Goal: Check status: Check status

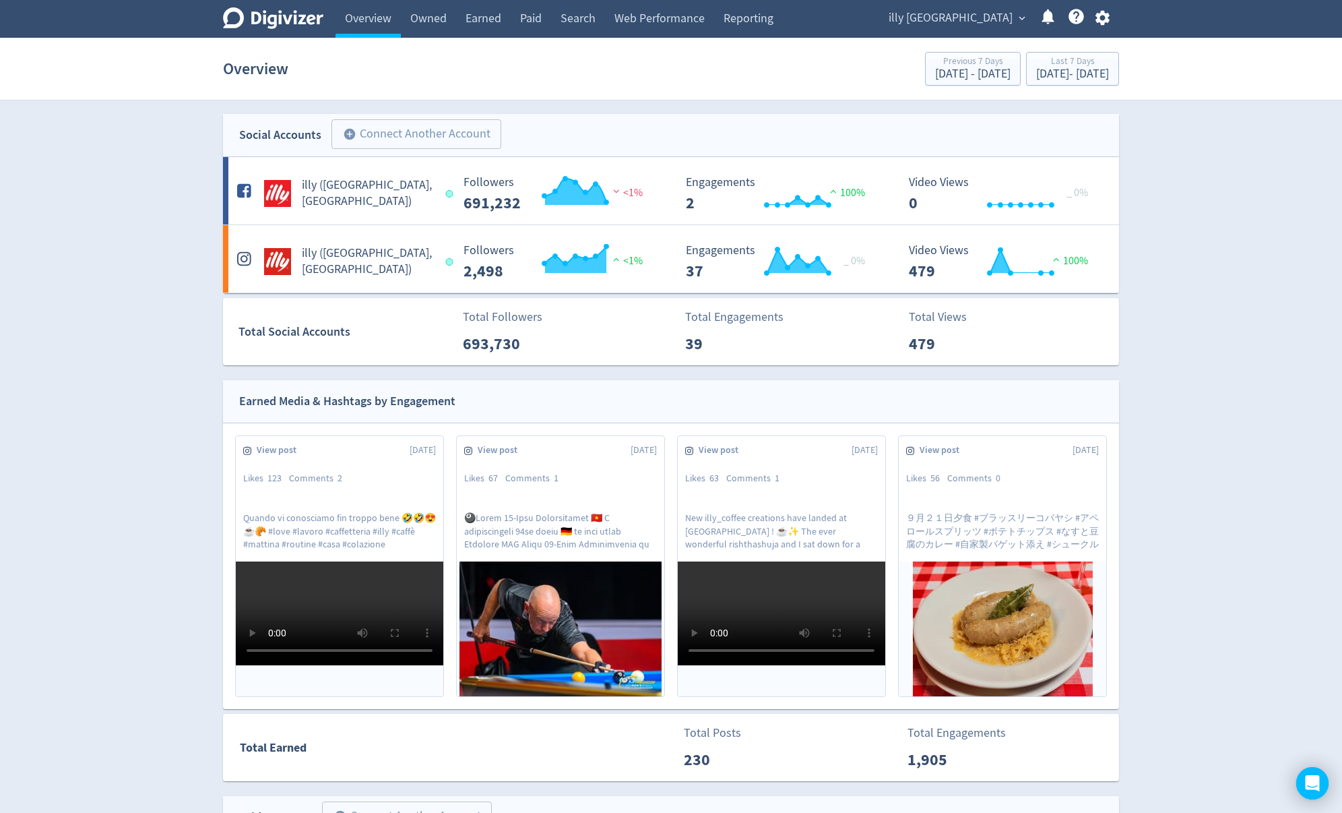
drag, startPoint x: 0, startPoint y: 0, endPoint x: 941, endPoint y: 20, distance: 941.5
drag, startPoint x: 941, startPoint y: 20, endPoint x: 966, endPoint y: 17, distance: 25.2
click at [966, 17] on span "illy [GEOGRAPHIC_DATA]" at bounding box center [951, 18] width 124 height 22
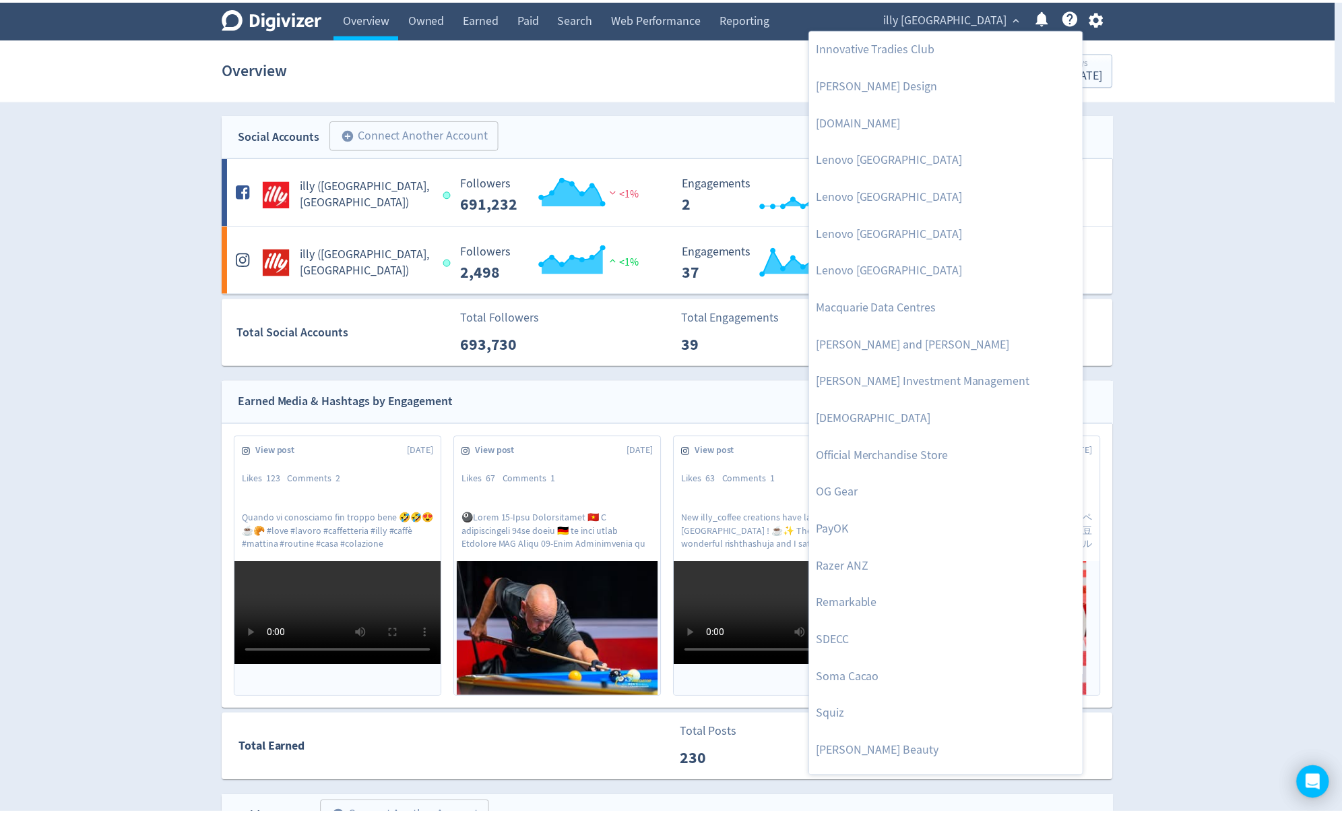
scroll to position [1143, 0]
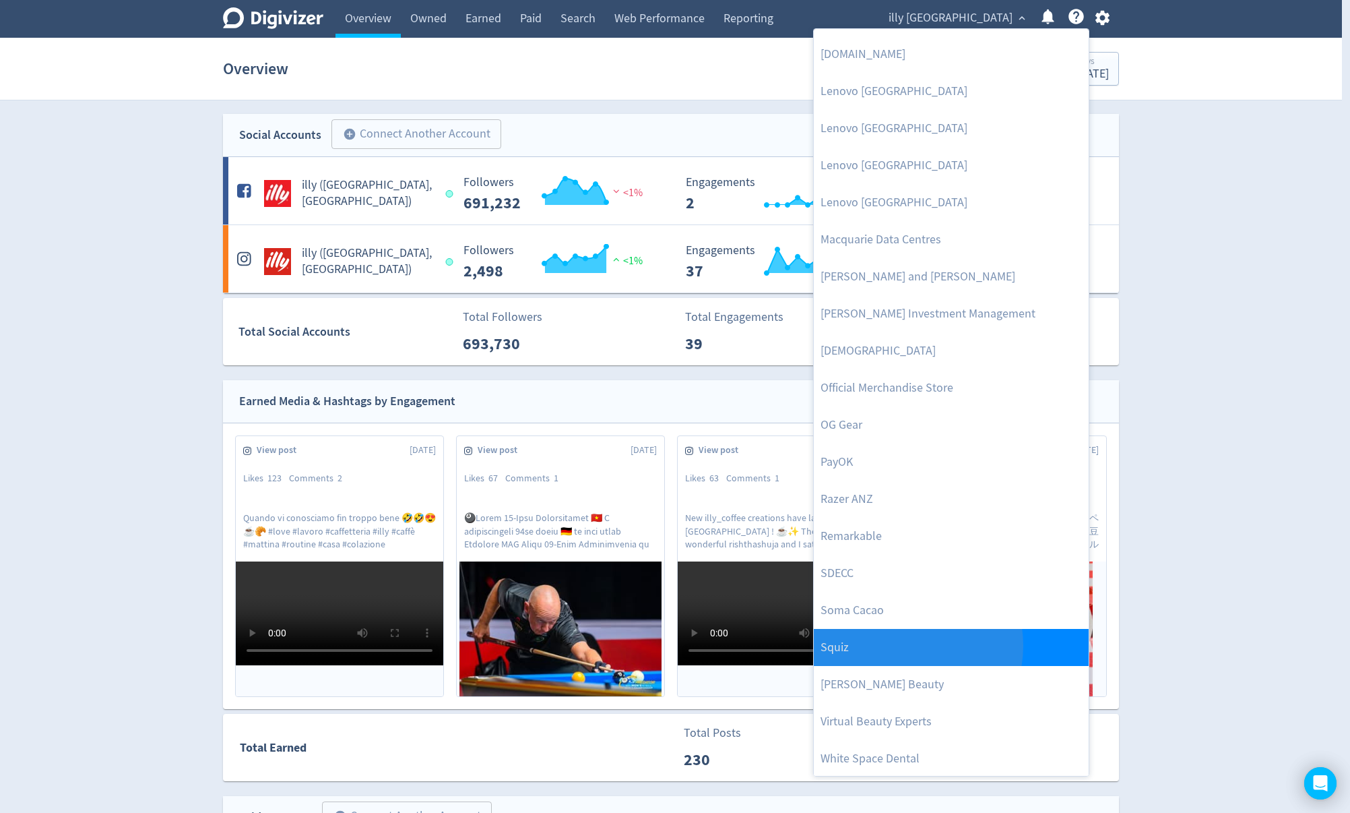
click at [903, 645] on link "Squiz" at bounding box center [951, 647] width 275 height 37
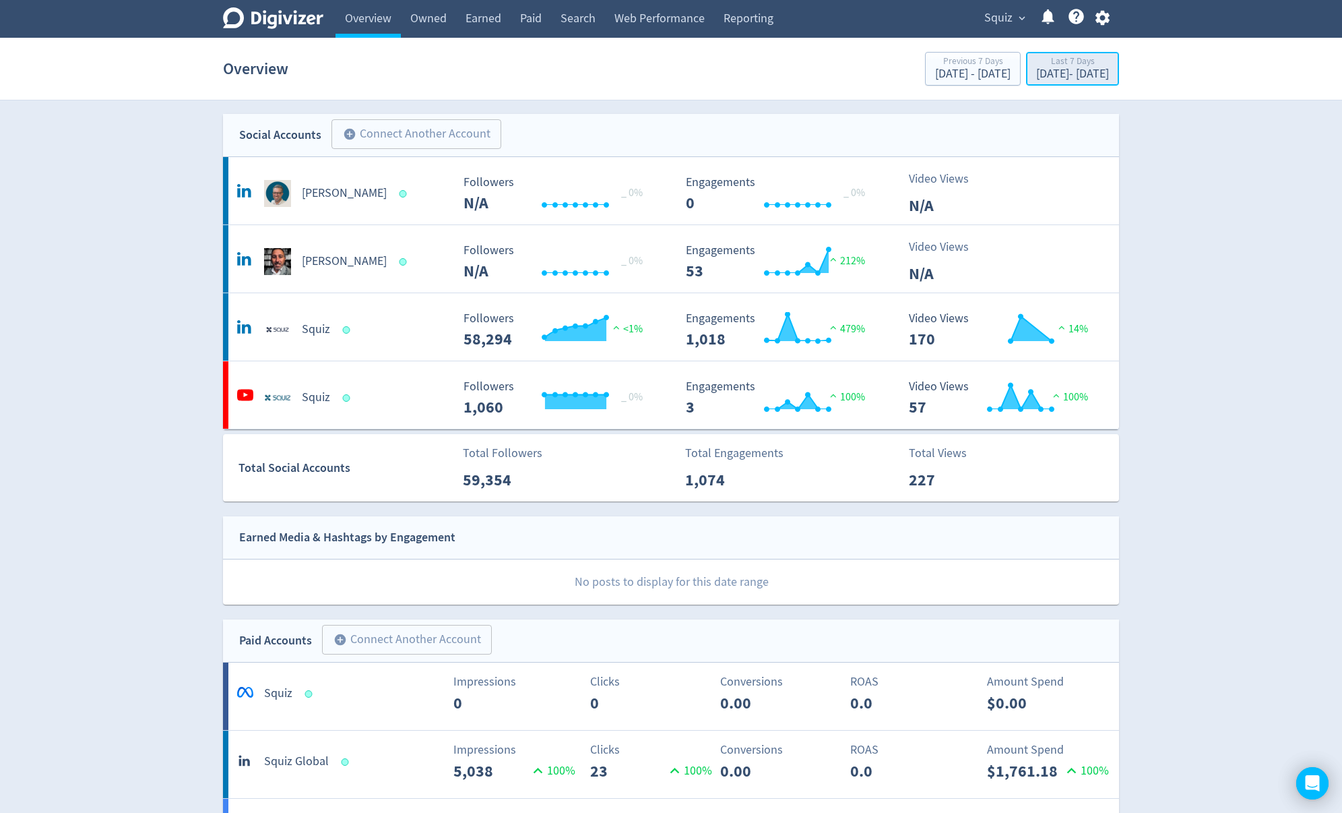
click at [1059, 75] on div "[DATE] - [DATE]" at bounding box center [1072, 74] width 73 height 12
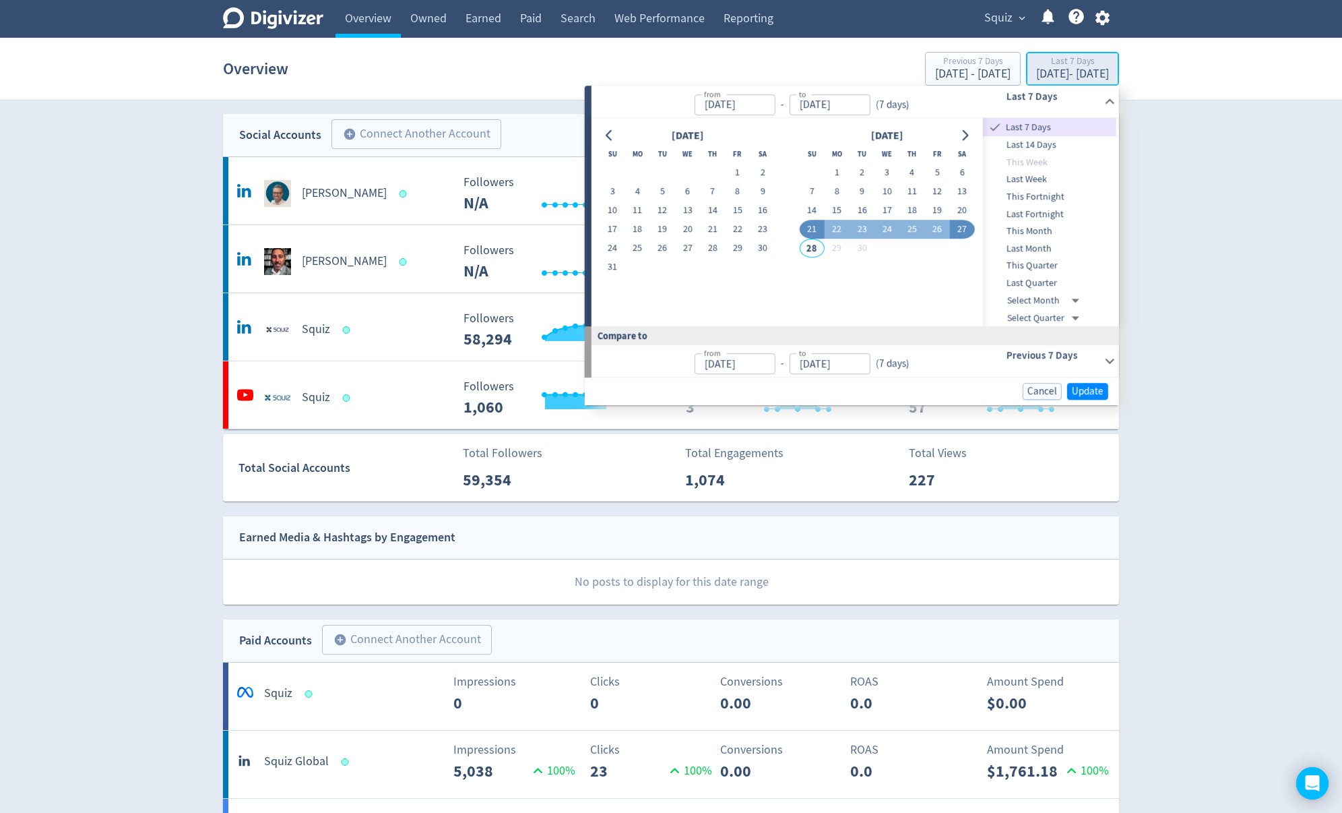
type input "[DATE]"
click at [1059, 75] on div "[DATE] - [DATE]" at bounding box center [1072, 74] width 73 height 12
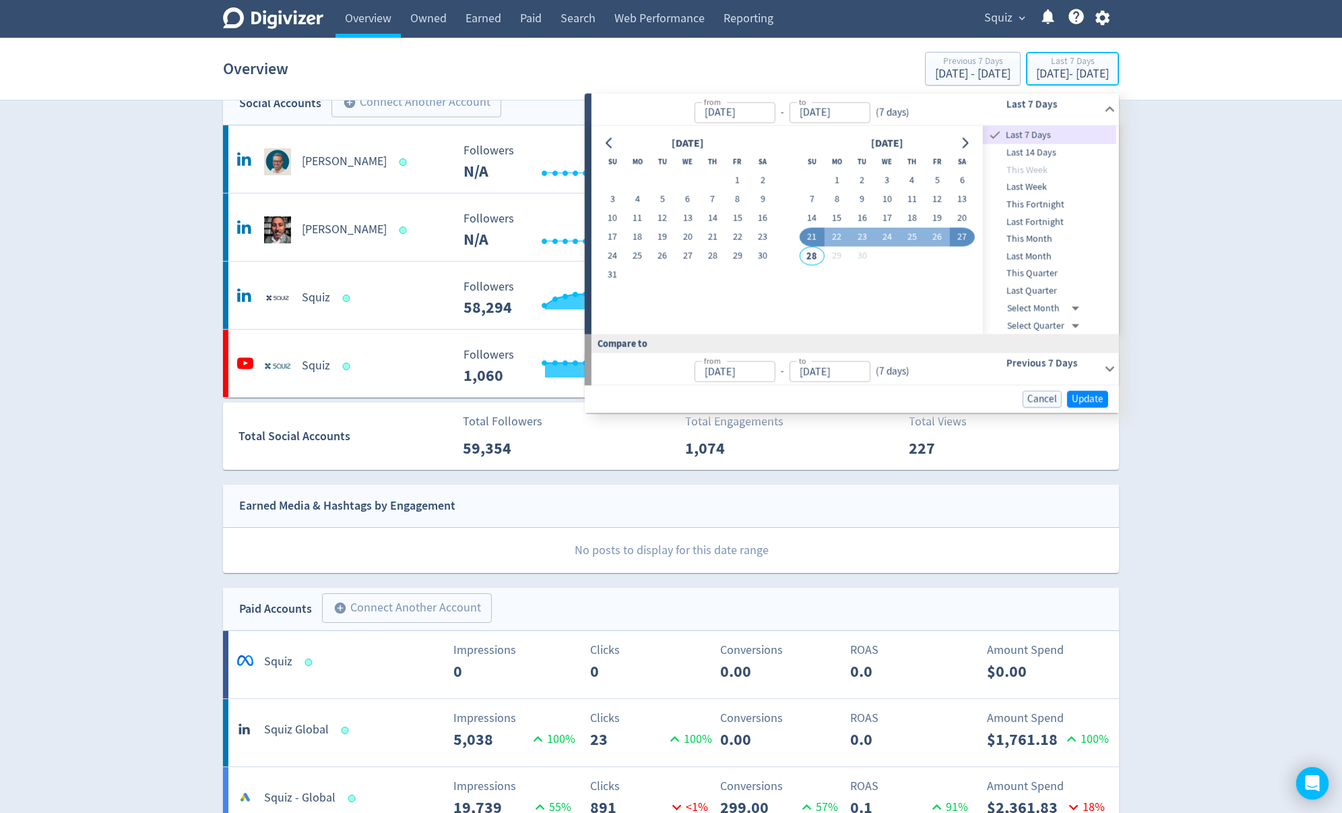
scroll to position [40, 0]
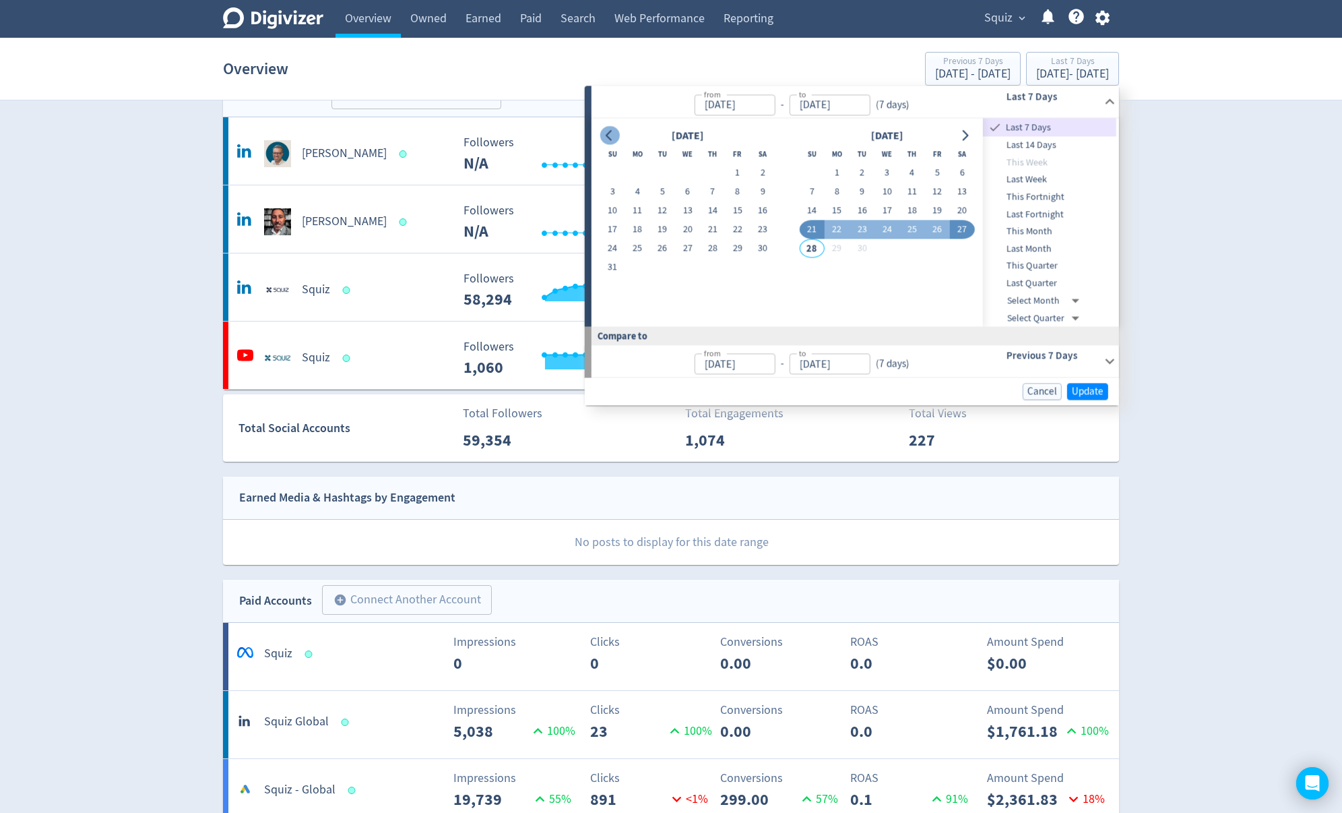
click at [617, 135] on button "Go to previous month" at bounding box center [610, 135] width 20 height 19
drag, startPoint x: 859, startPoint y: 166, endPoint x: 864, endPoint y: 174, distance: 9.4
click at [1043, 261] on span "This Quarter" at bounding box center [1049, 266] width 133 height 15
type input "[DATE]"
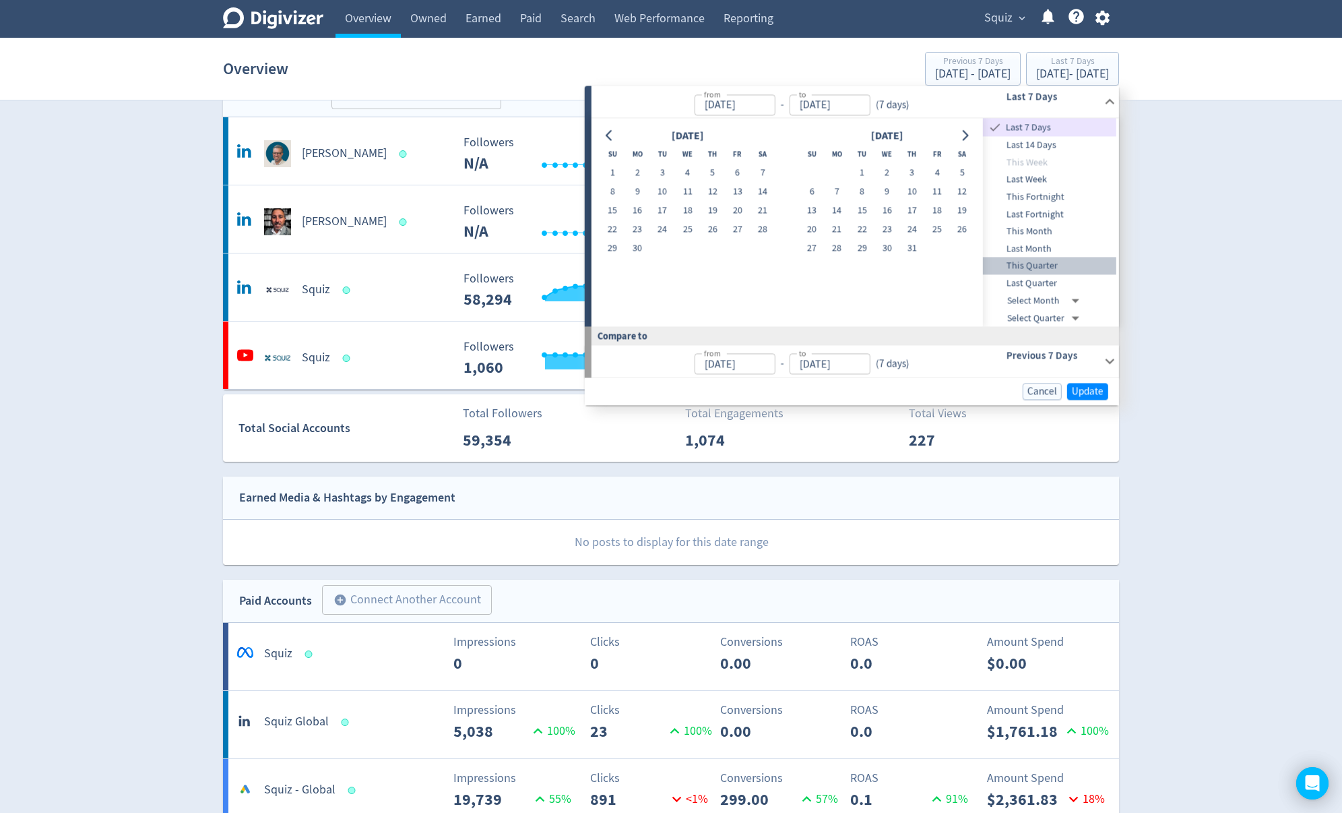
type input "[DATE]"
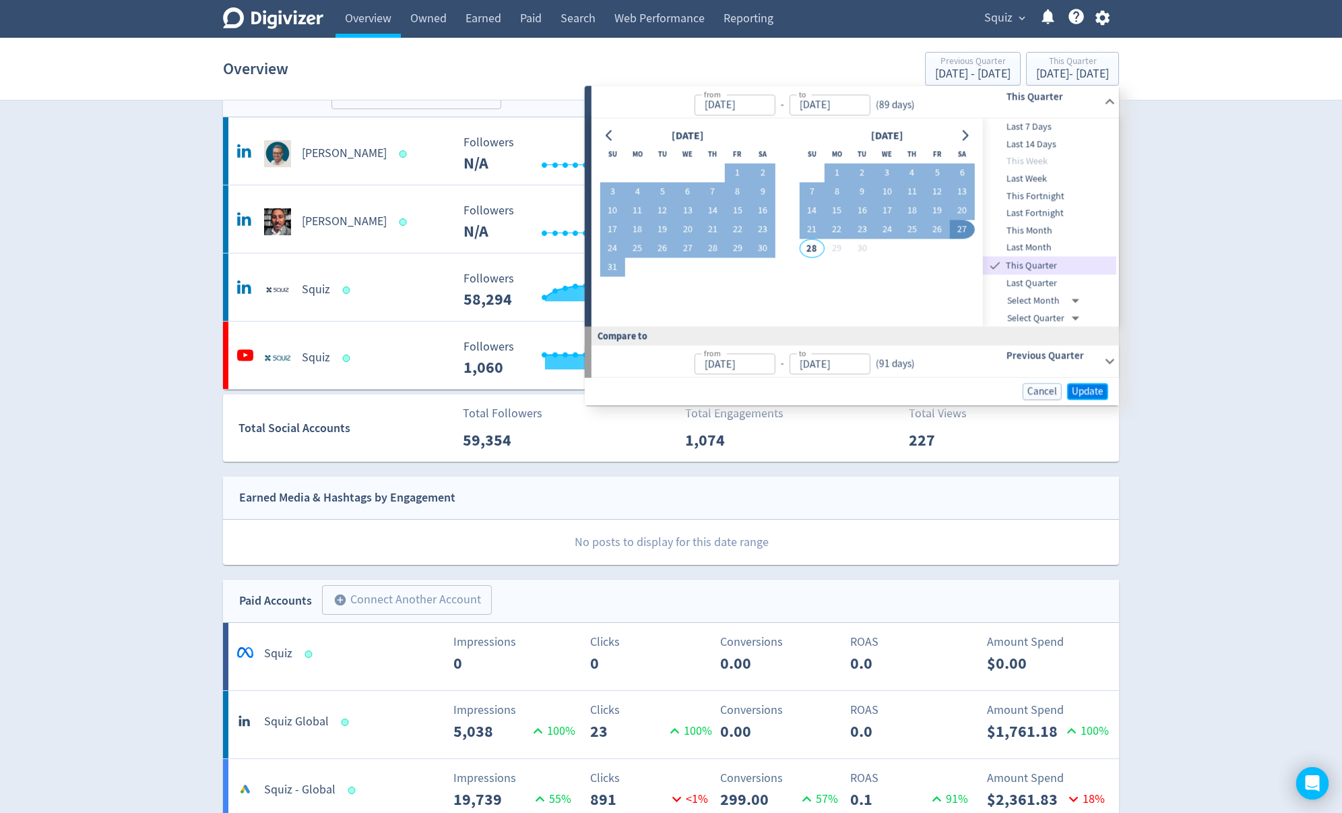
click at [1087, 389] on span "Update" at bounding box center [1088, 391] width 32 height 10
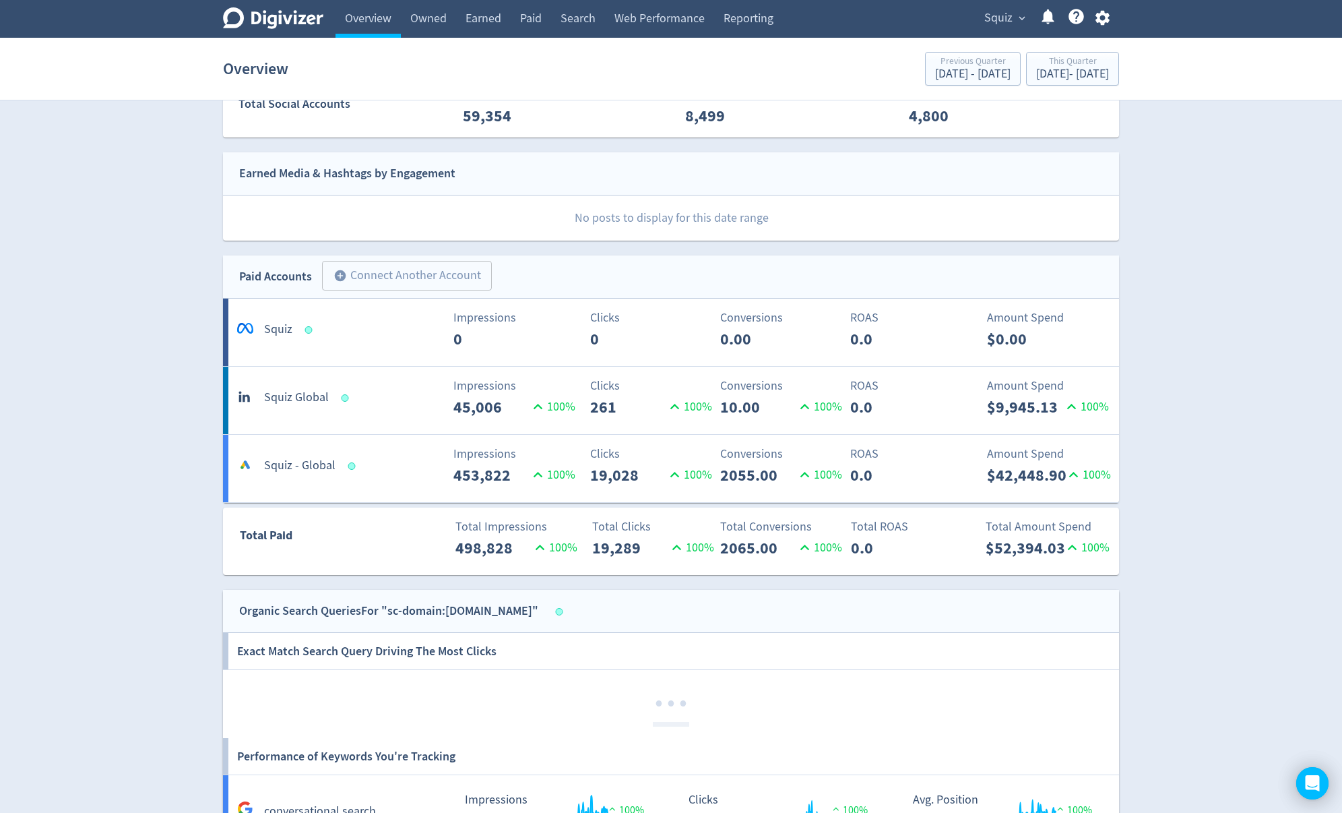
scroll to position [364, 0]
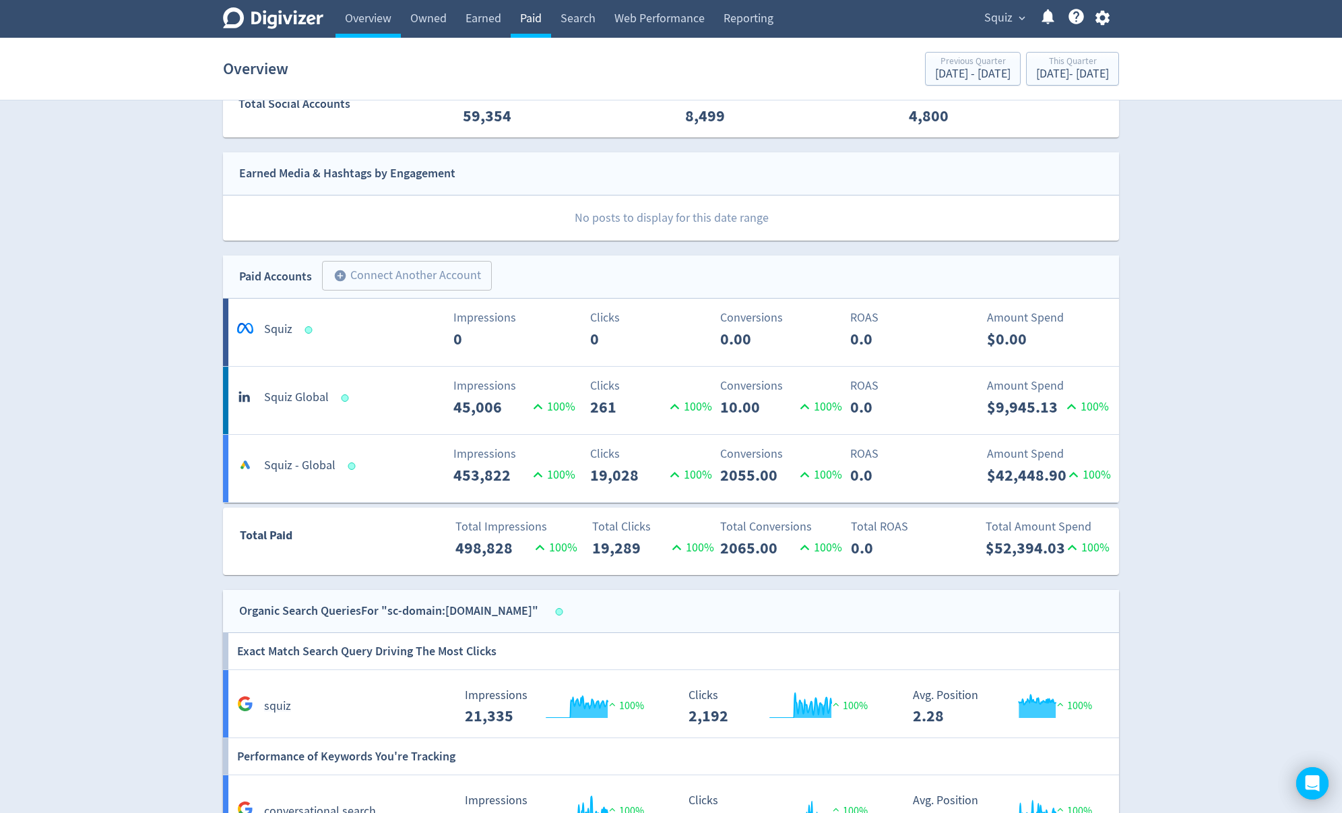
drag, startPoint x: 544, startPoint y: 23, endPoint x: 536, endPoint y: 23, distance: 8.1
click at [536, 23] on link "Paid" at bounding box center [531, 19] width 40 height 38
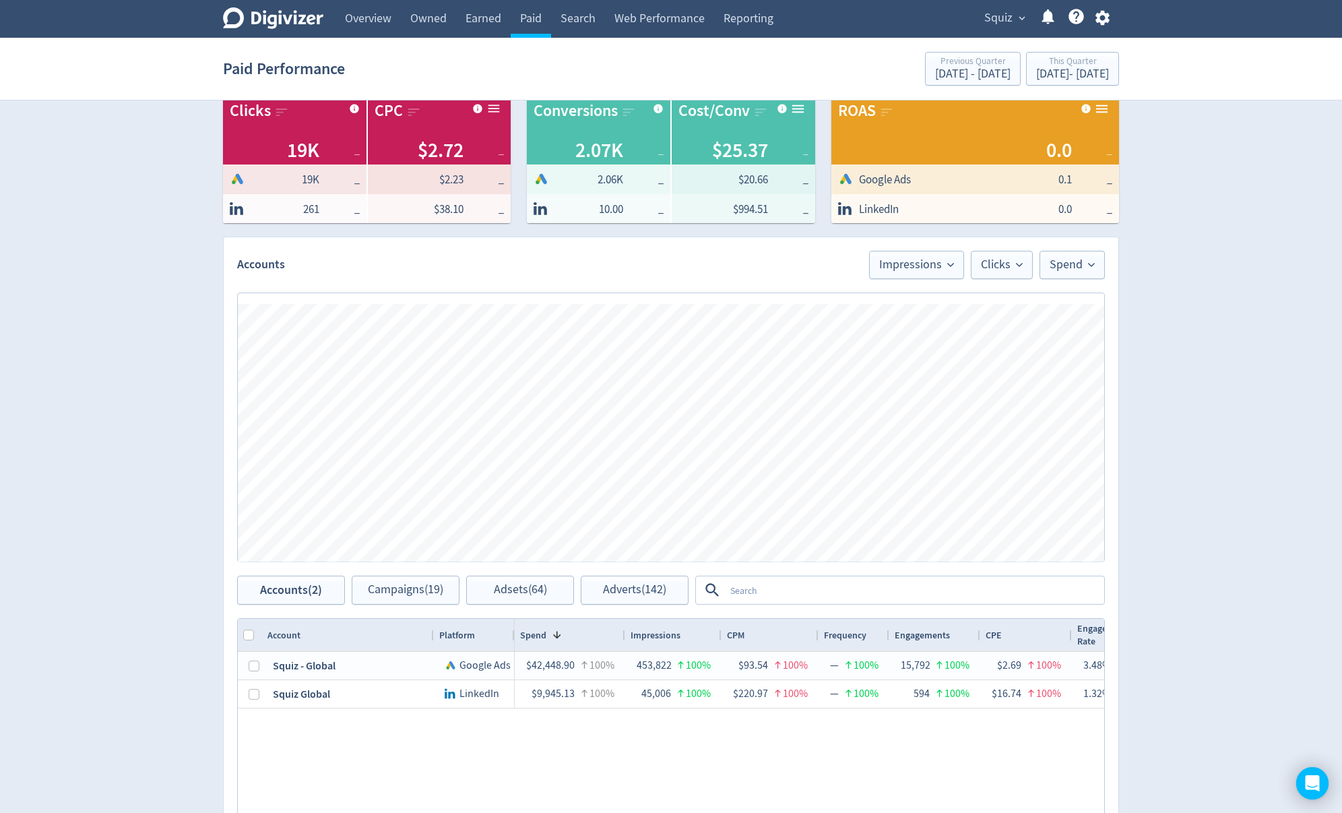
scroll to position [166, 0]
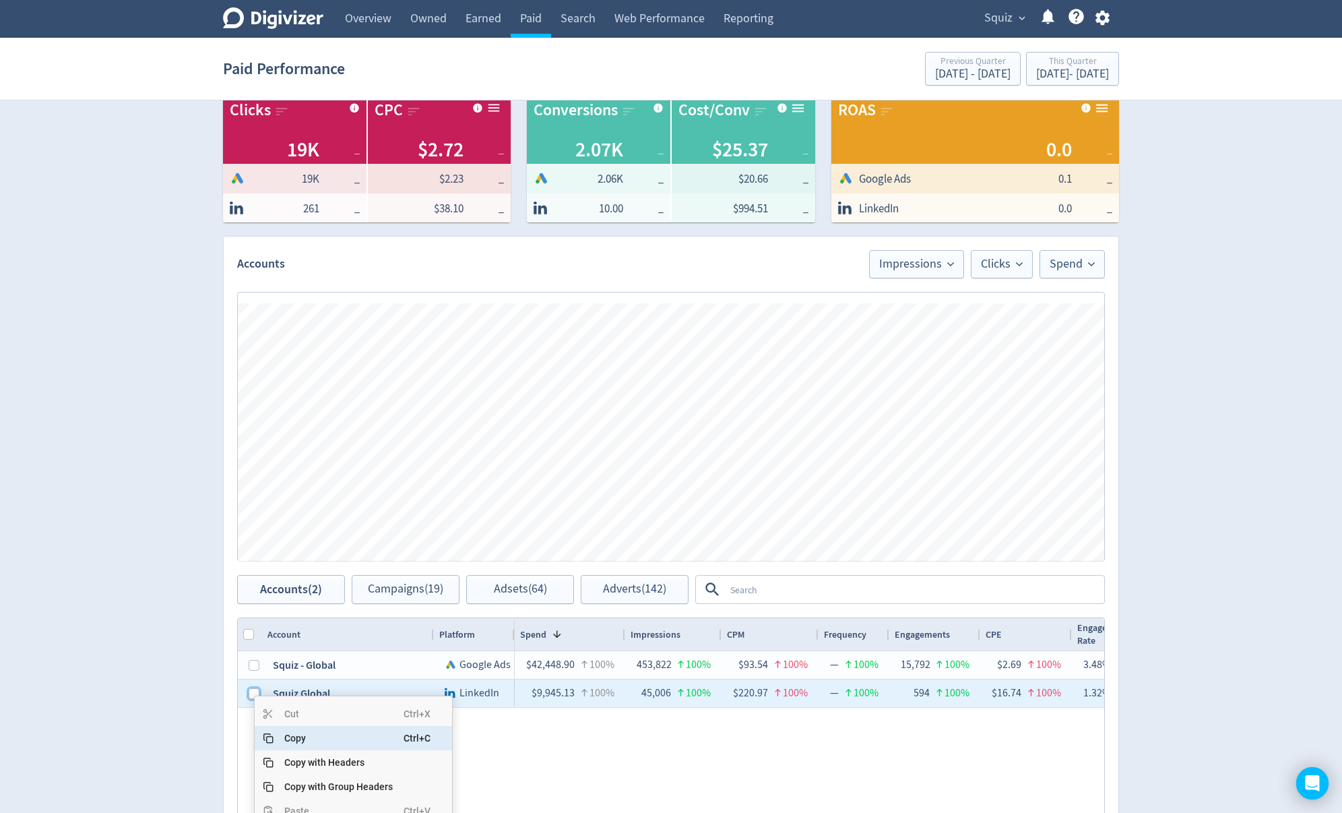
click at [253, 693] on input "Press Space to toggle row selection (unchecked)" at bounding box center [254, 693] width 11 height 11
checkbox input "true"
checkbox input "false"
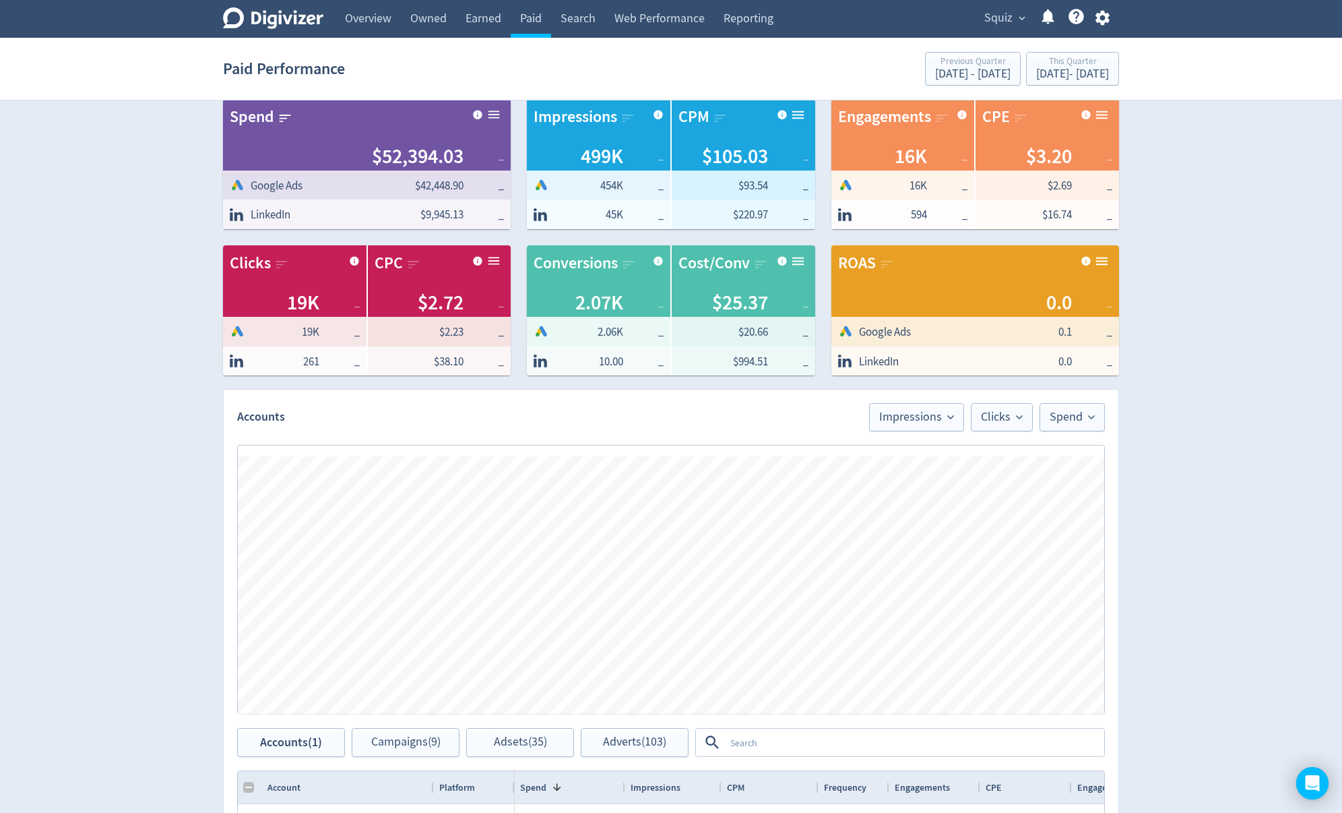
scroll to position [0, 0]
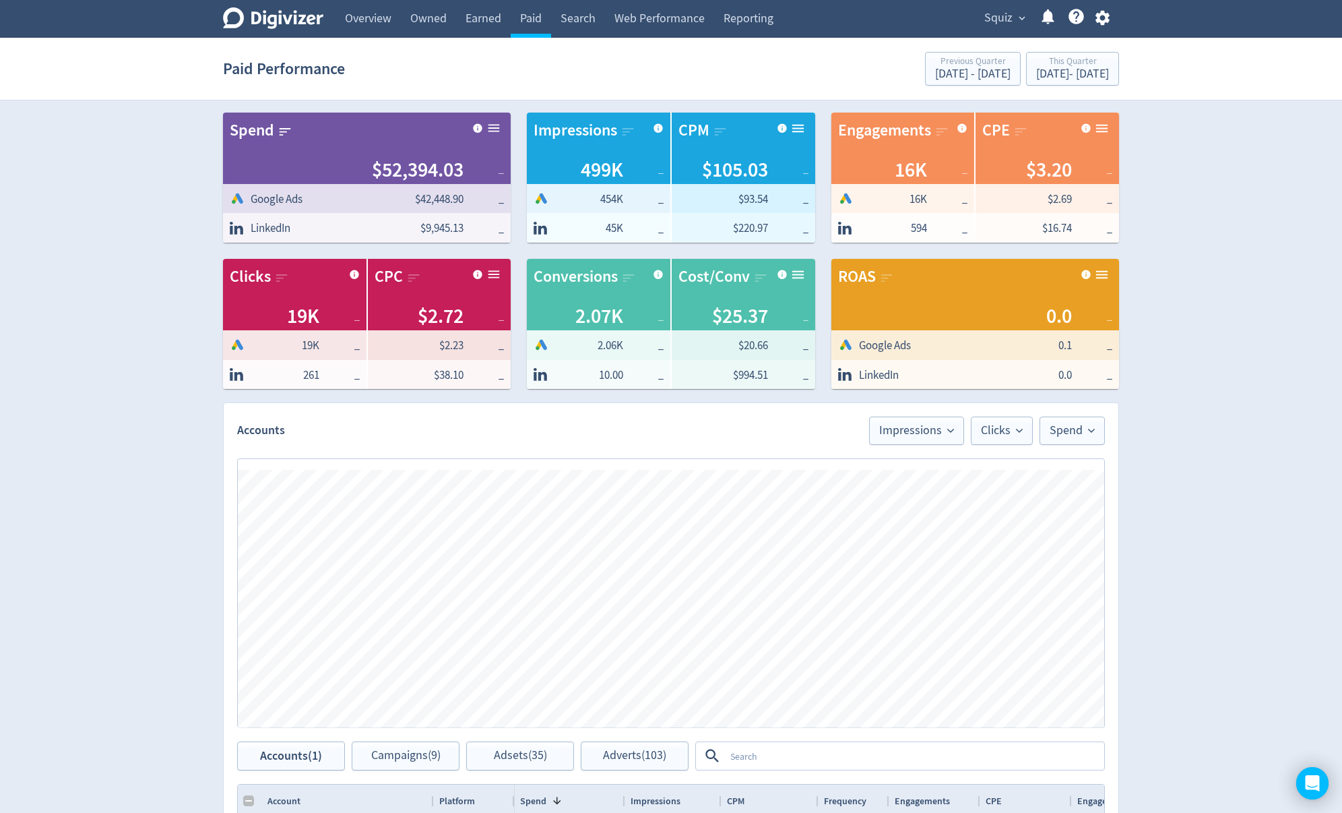
click at [310, 455] on div "Spend Clicks Impressions Press Space or Enter to toggle visibility Impressions,…" at bounding box center [671, 593] width 895 height 296
click at [310, 457] on div "Spend Clicks Impressions Press Space or Enter to toggle visibility Impressions,…" at bounding box center [671, 593] width 895 height 296
click at [309, 458] on div "Spend Clicks Impressions Press Space or Enter to toggle visibility Impressions,…" at bounding box center [671, 593] width 868 height 270
click at [309, 460] on div "Spend Clicks Impressions Press Space or Enter to toggle visibility Impressions,…" at bounding box center [671, 593] width 868 height 270
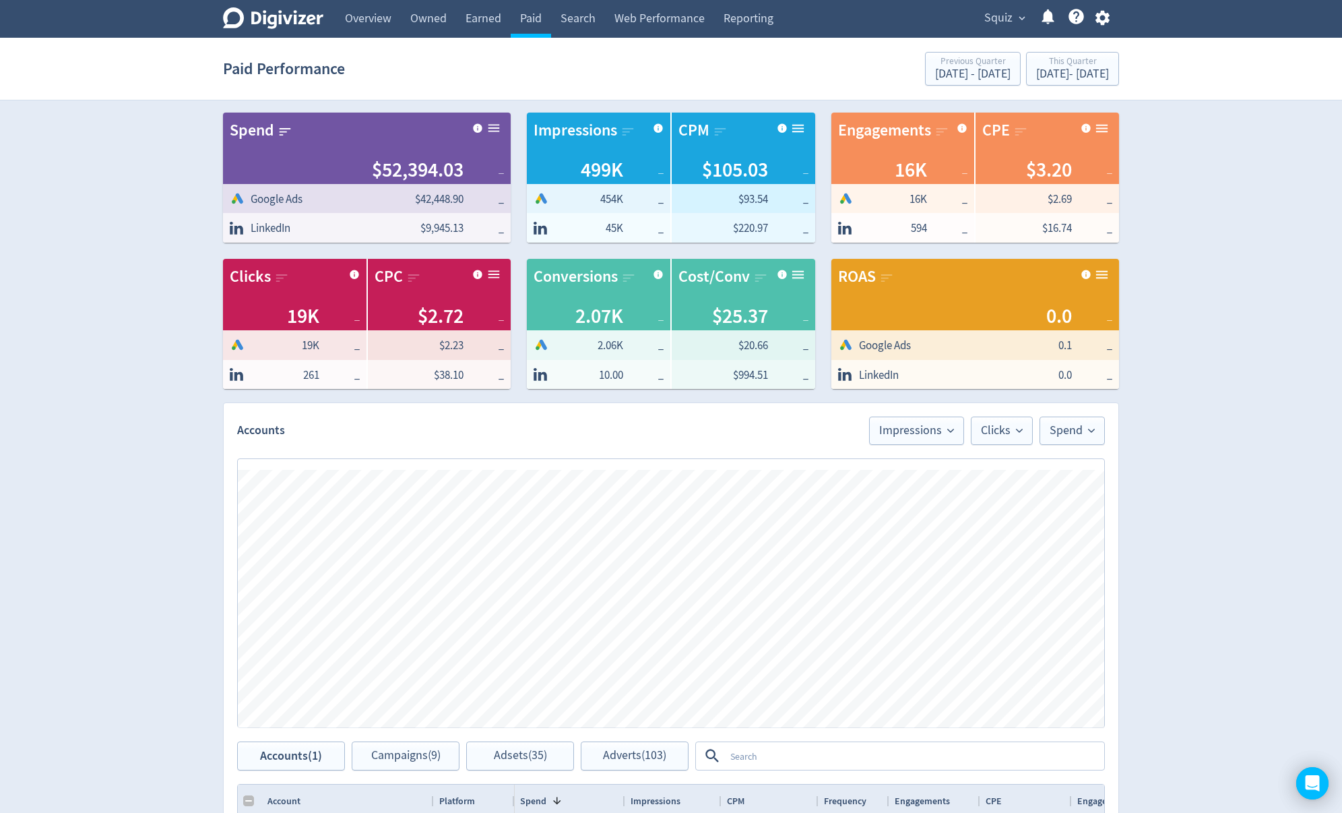
click at [3, 298] on div "Digivizer Logo [PERSON_NAME] Logo Overview Owned Earned Paid Search Web Perform…" at bounding box center [671, 609] width 1342 height 1218
click at [1051, 65] on div "This Quarter" at bounding box center [1072, 62] width 73 height 11
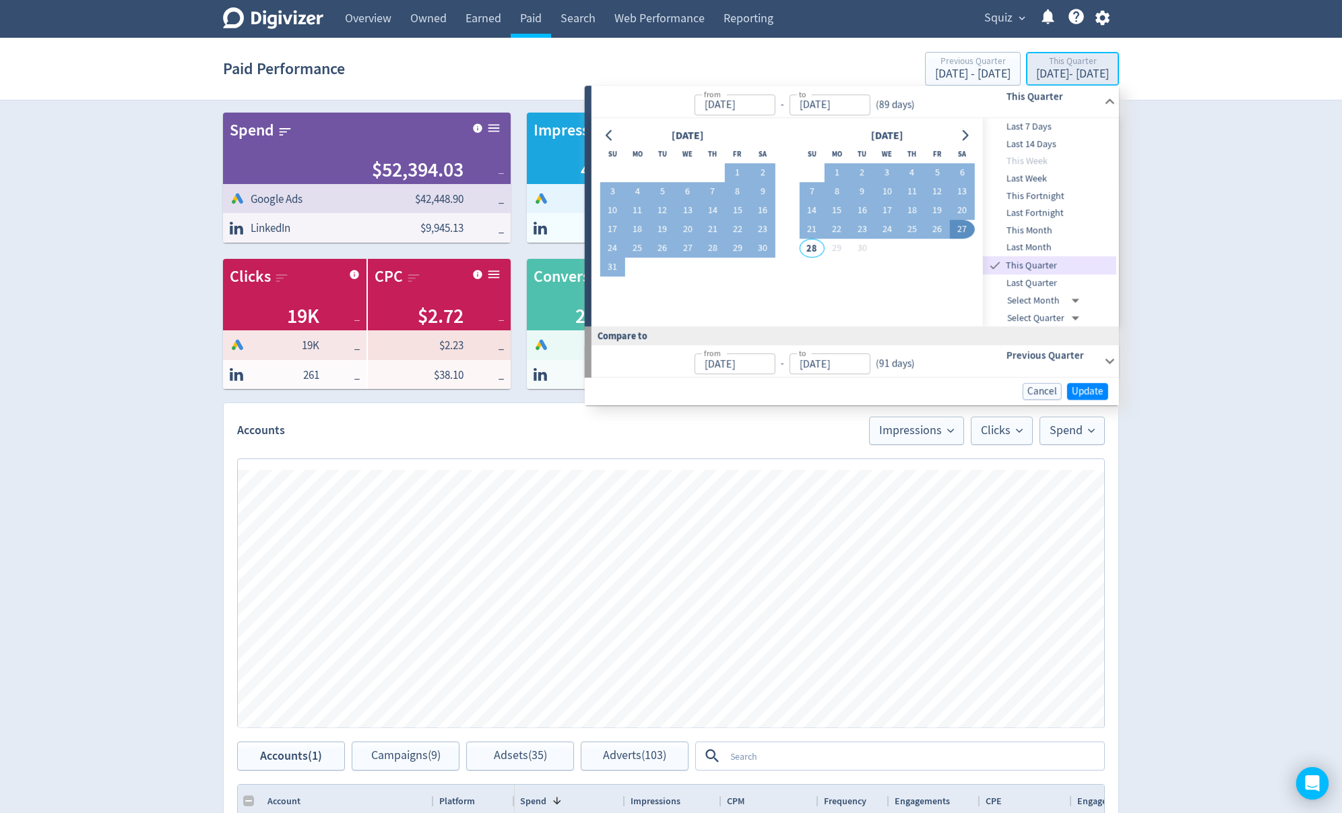
type input "[DATE]"
click at [609, 139] on icon "Go to previous month" at bounding box center [609, 135] width 6 height 11
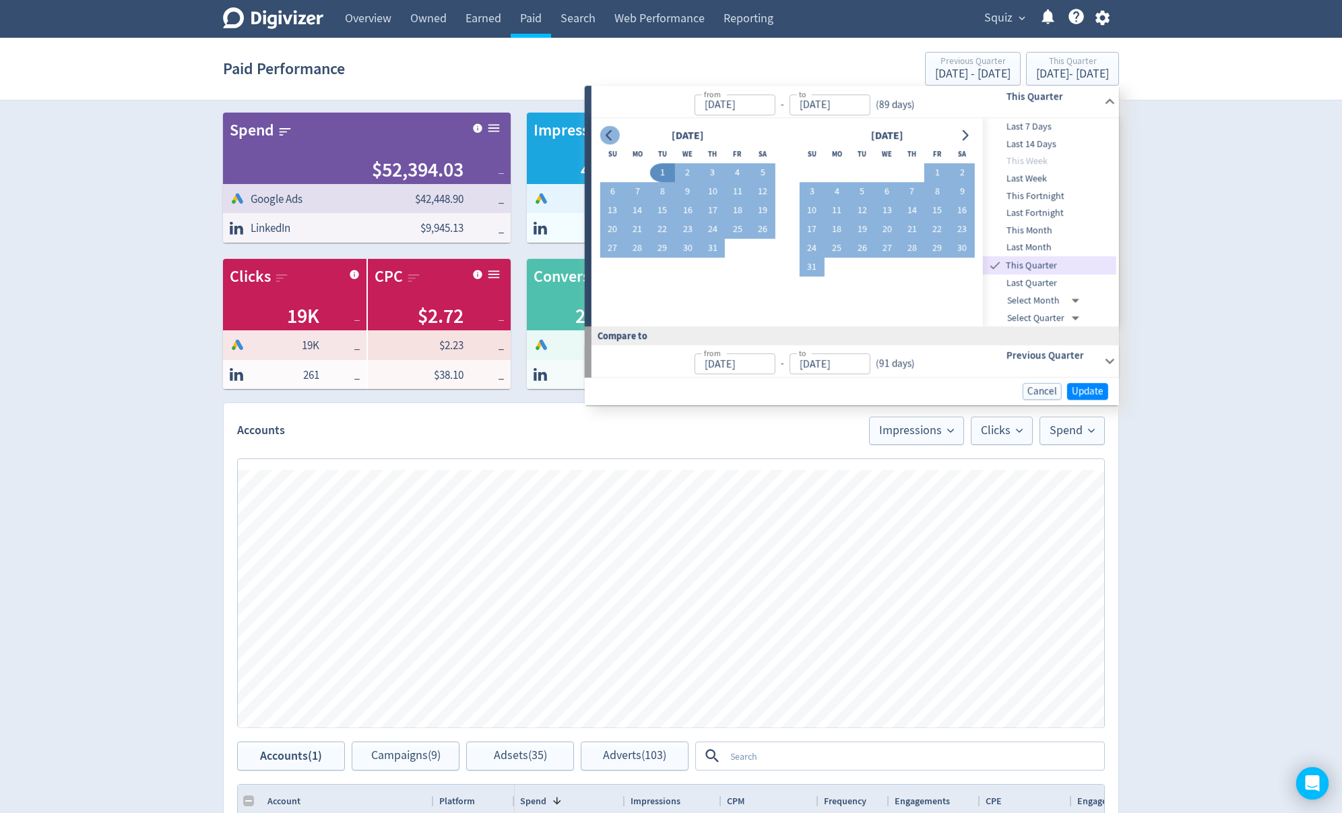
click at [608, 133] on icon "Go to previous month" at bounding box center [609, 135] width 6 height 11
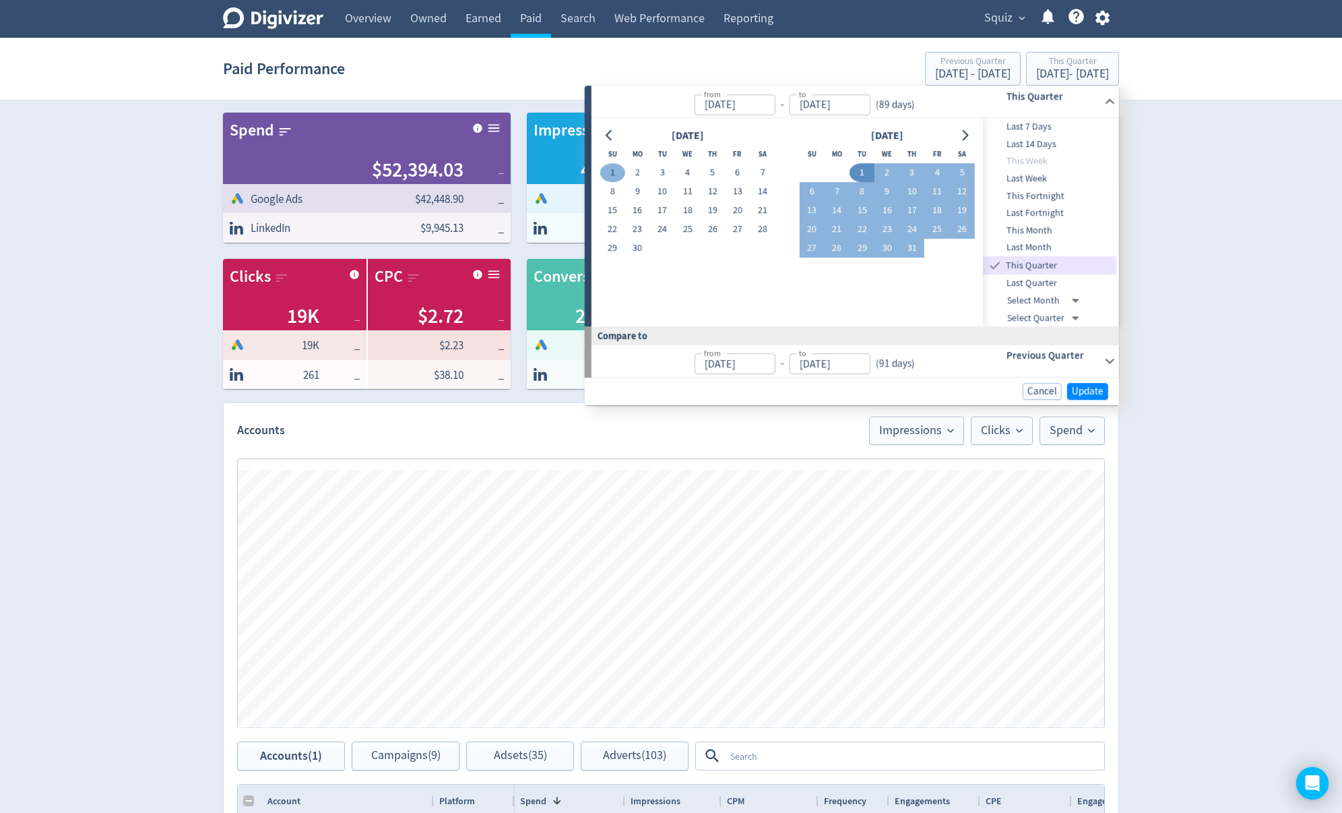
click at [610, 167] on button "1" at bounding box center [612, 173] width 25 height 19
type input "[DATE]"
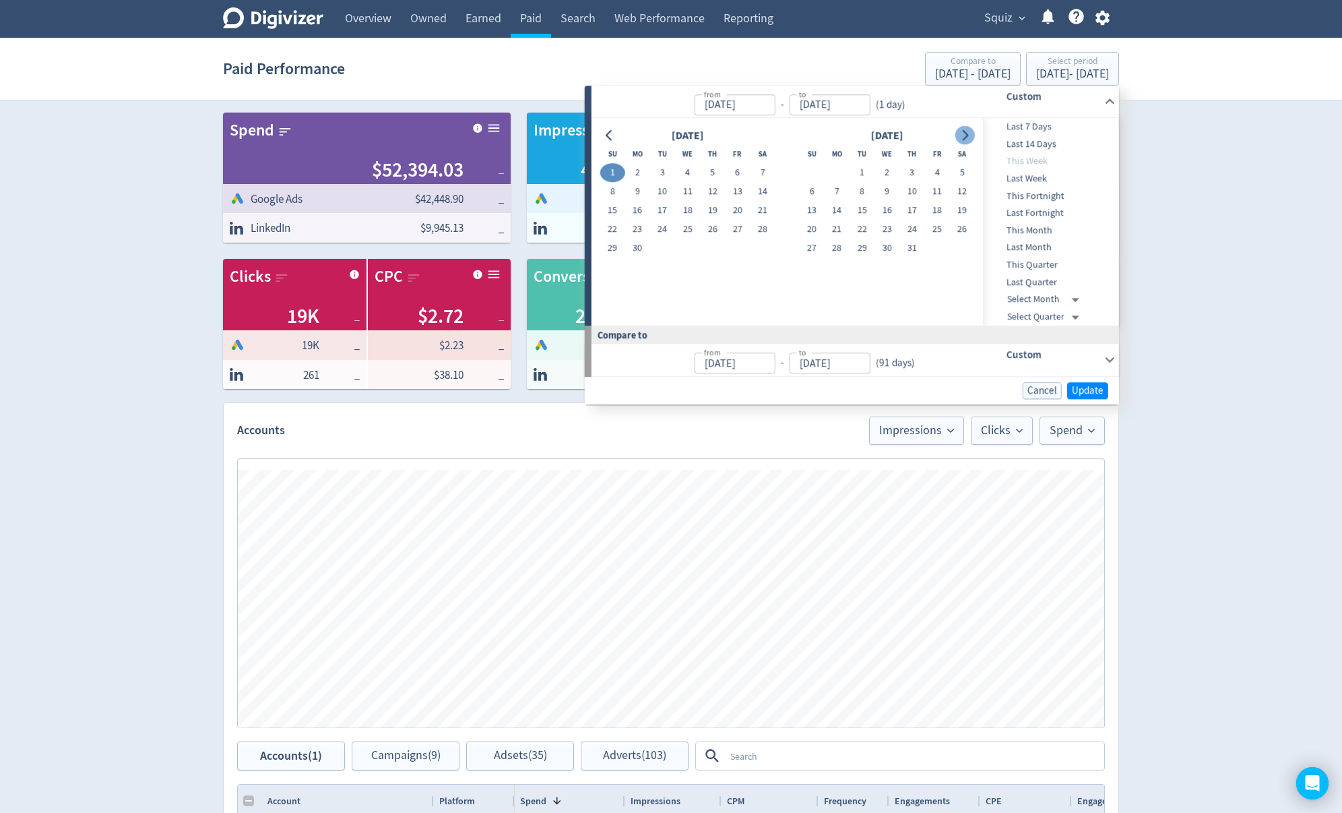
click at [964, 134] on icon "Go to next month" at bounding box center [964, 135] width 11 height 11
click at [716, 249] on button "31" at bounding box center [712, 248] width 25 height 19
type input "[DATE]"
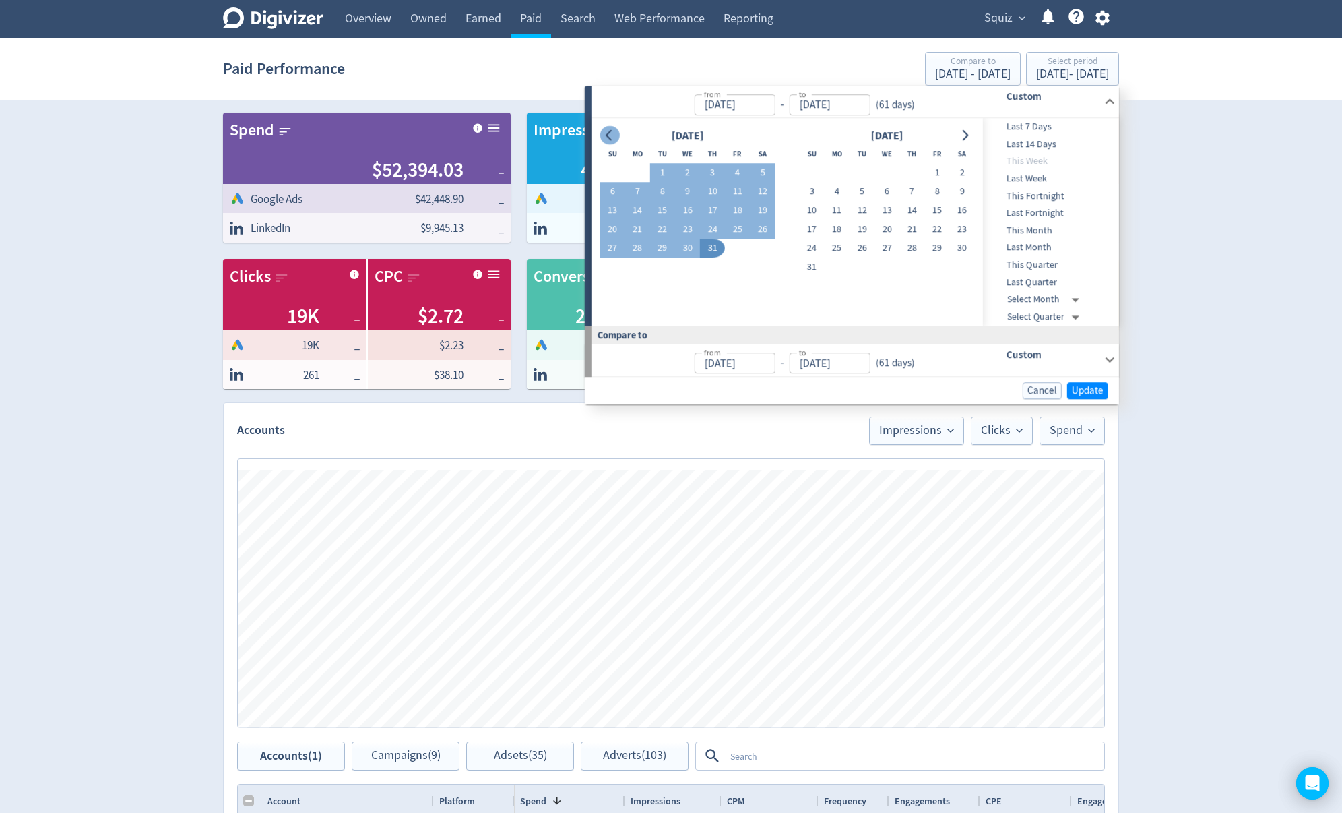
click at [608, 135] on icon "Go to previous month" at bounding box center [609, 135] width 11 height 11
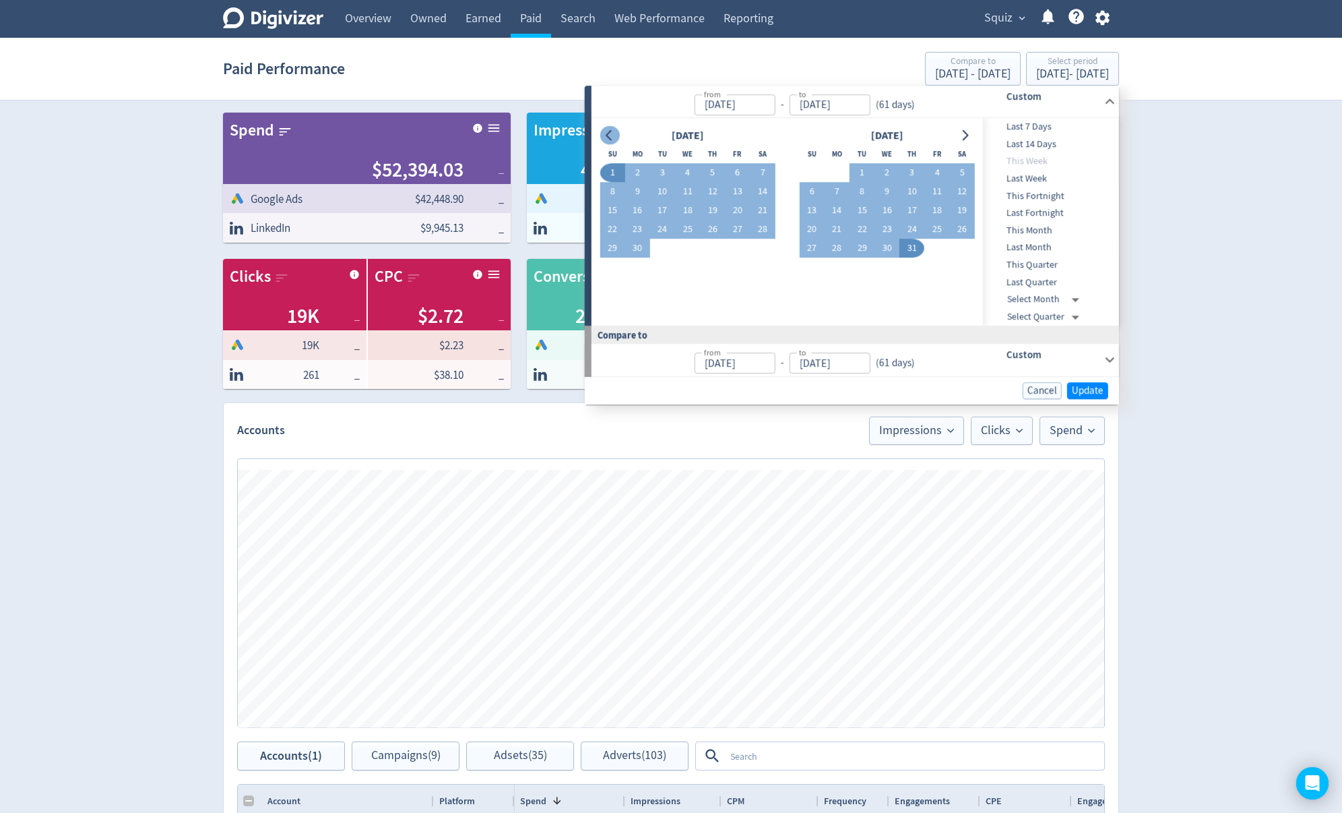
click at [608, 135] on icon "Go to previous month" at bounding box center [609, 135] width 11 height 11
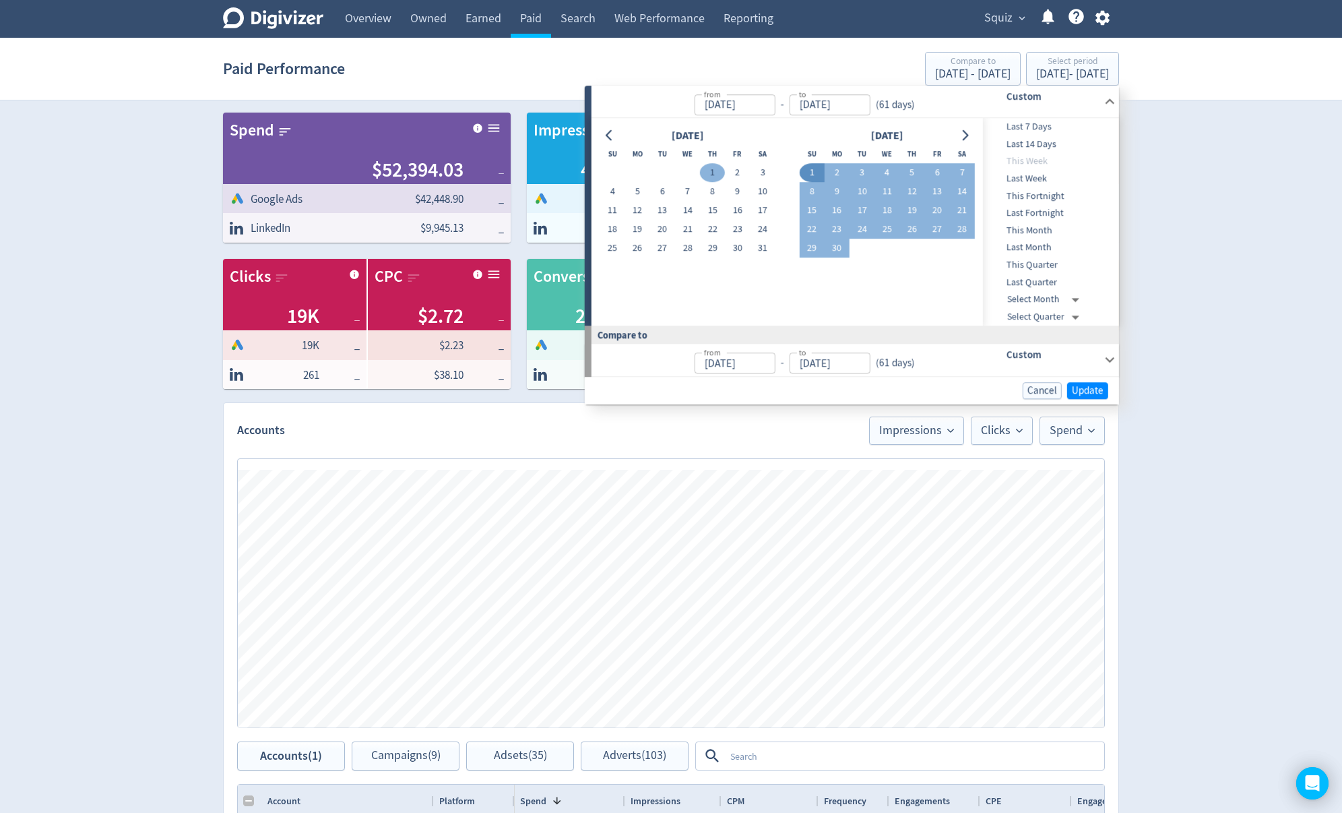
click at [712, 172] on button "1" at bounding box center [712, 173] width 25 height 19
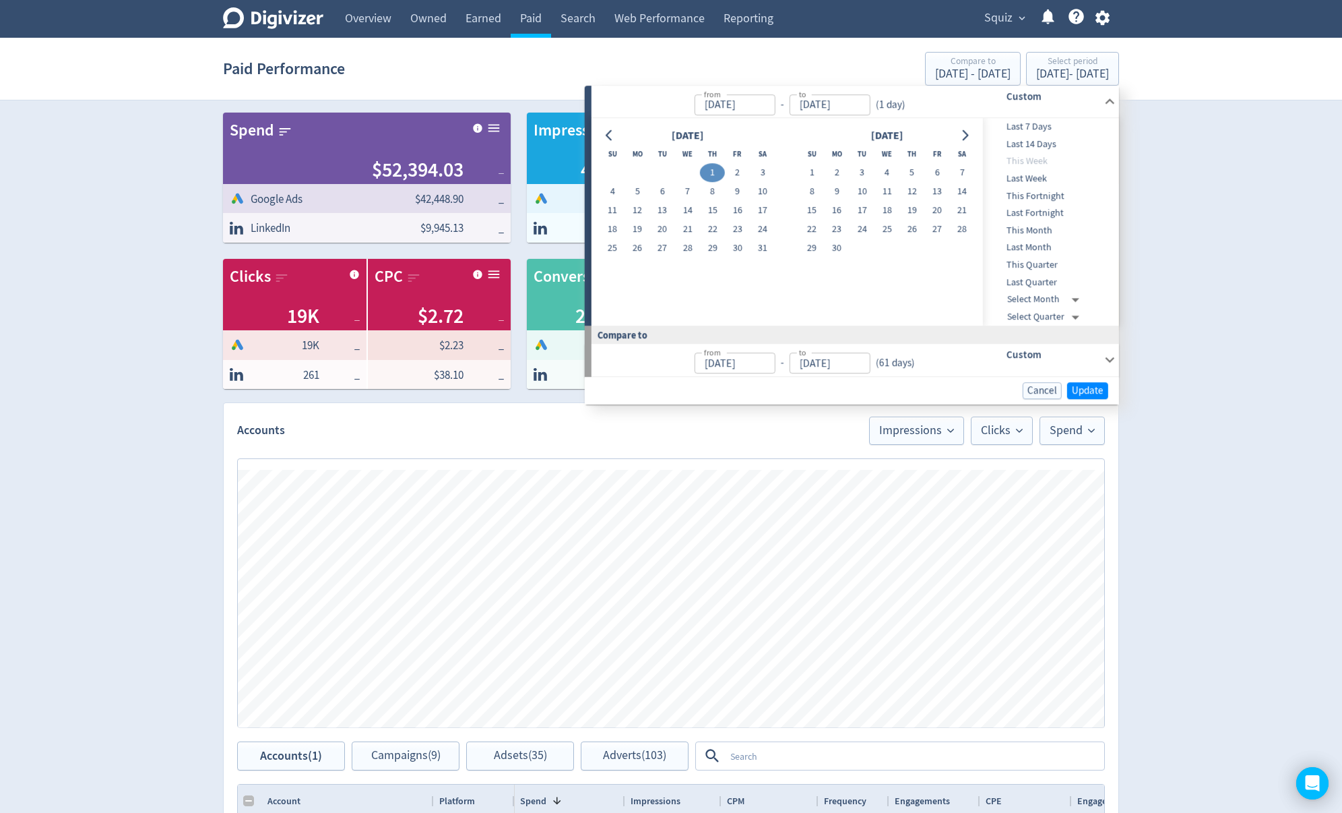
type input "[DATE]"
click at [966, 134] on icon "Go to next month" at bounding box center [966, 135] width 6 height 11
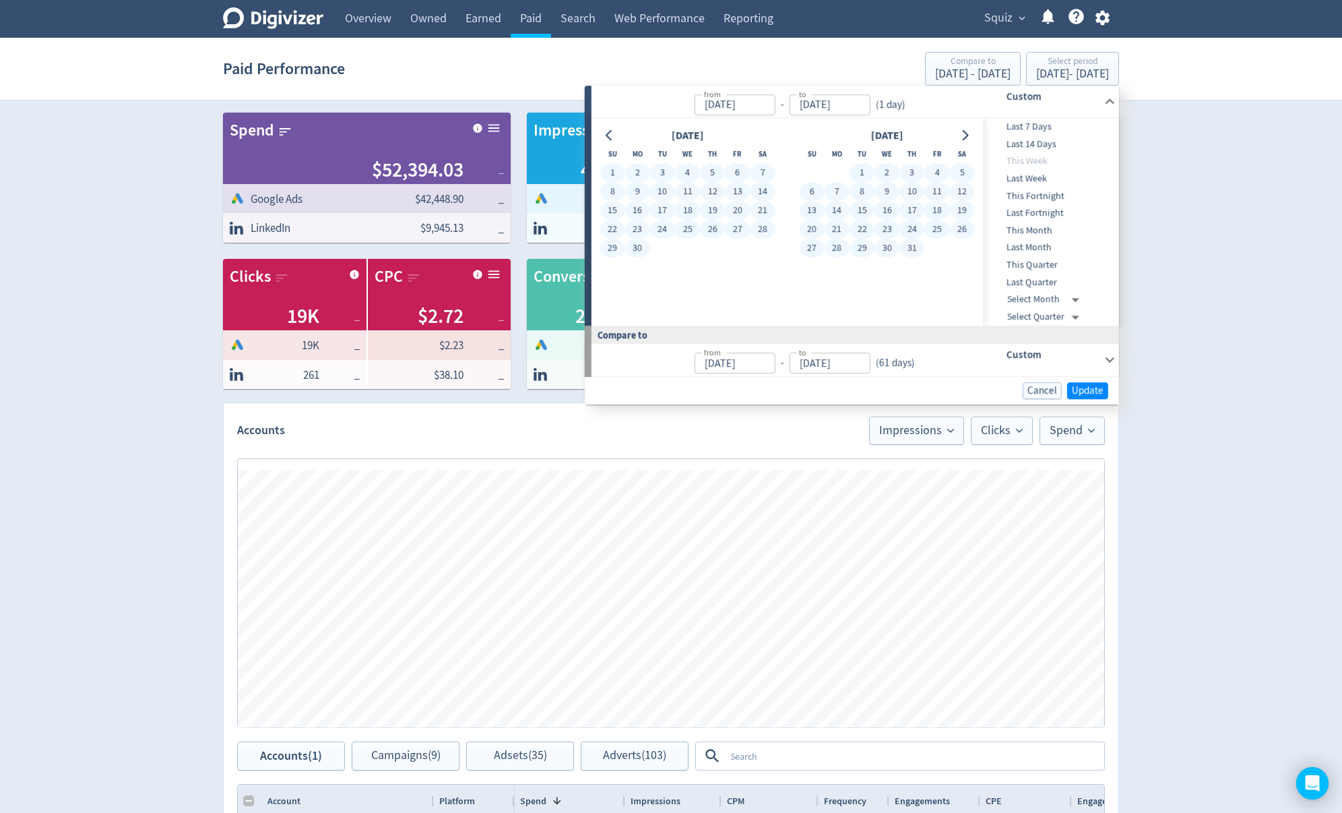
click at [907, 247] on button "31" at bounding box center [911, 248] width 25 height 19
type input "[DATE]"
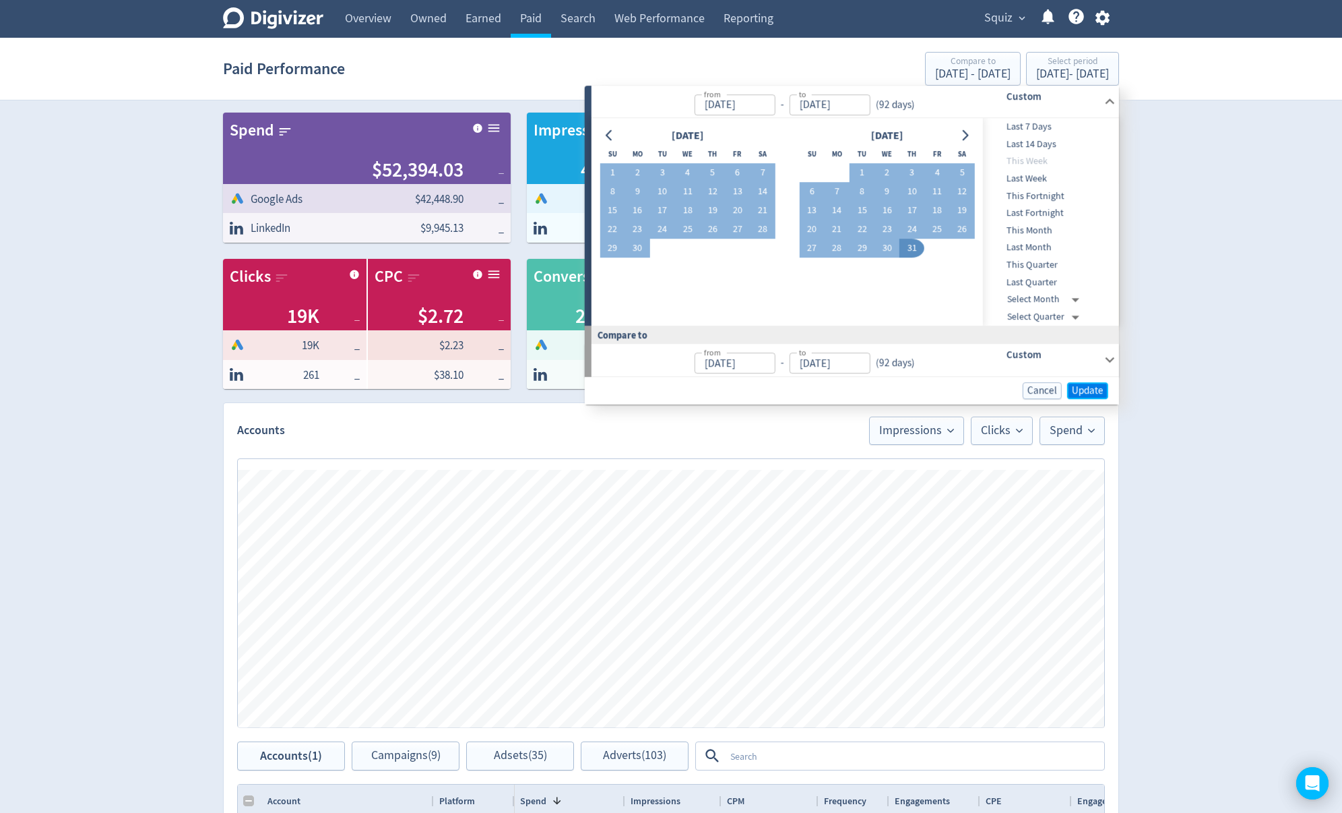
click at [1099, 393] on span "Update" at bounding box center [1088, 390] width 32 height 10
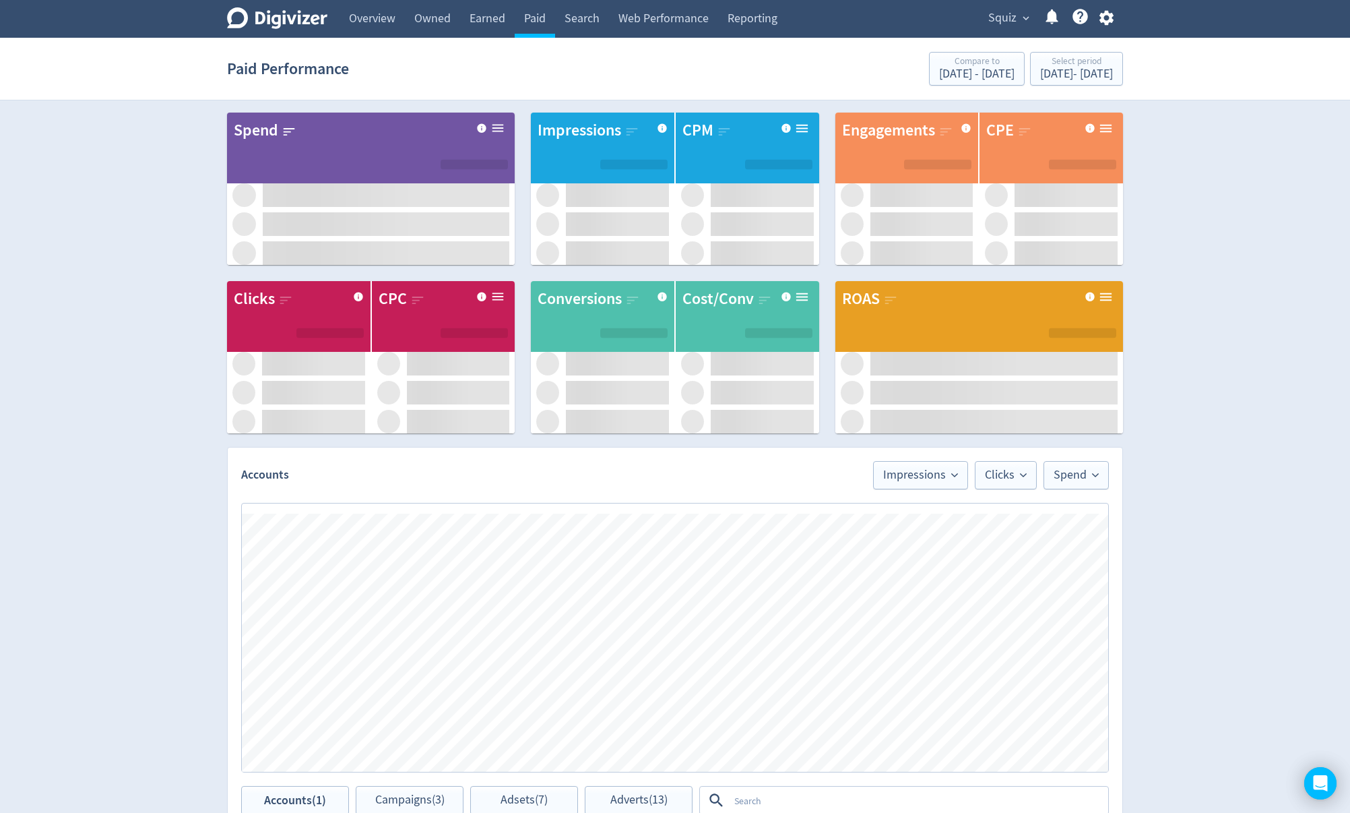
checkbox input "false"
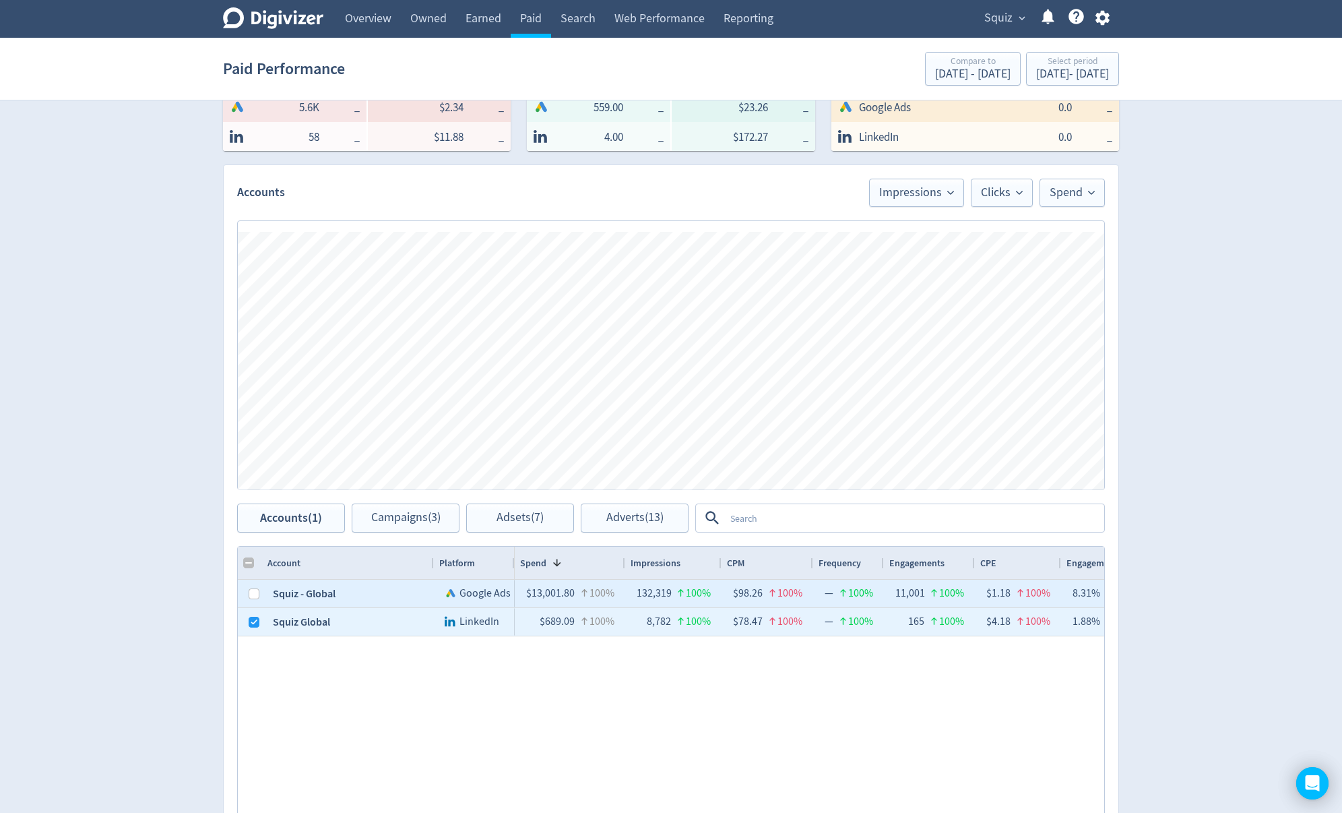
scroll to position [245, 0]
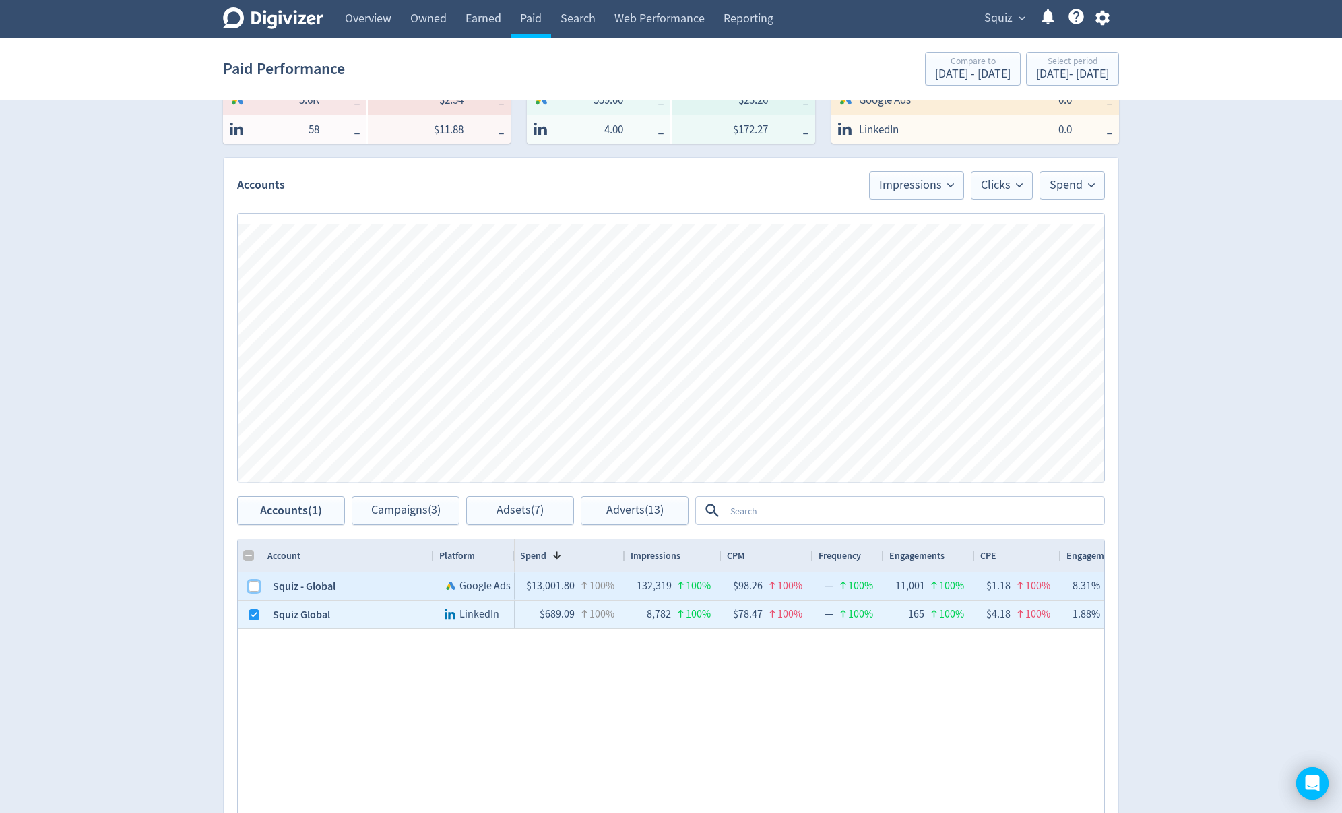
click at [256, 581] on input "Press Space to toggle row selection (unchecked)" at bounding box center [254, 586] width 11 height 11
checkbox input "true"
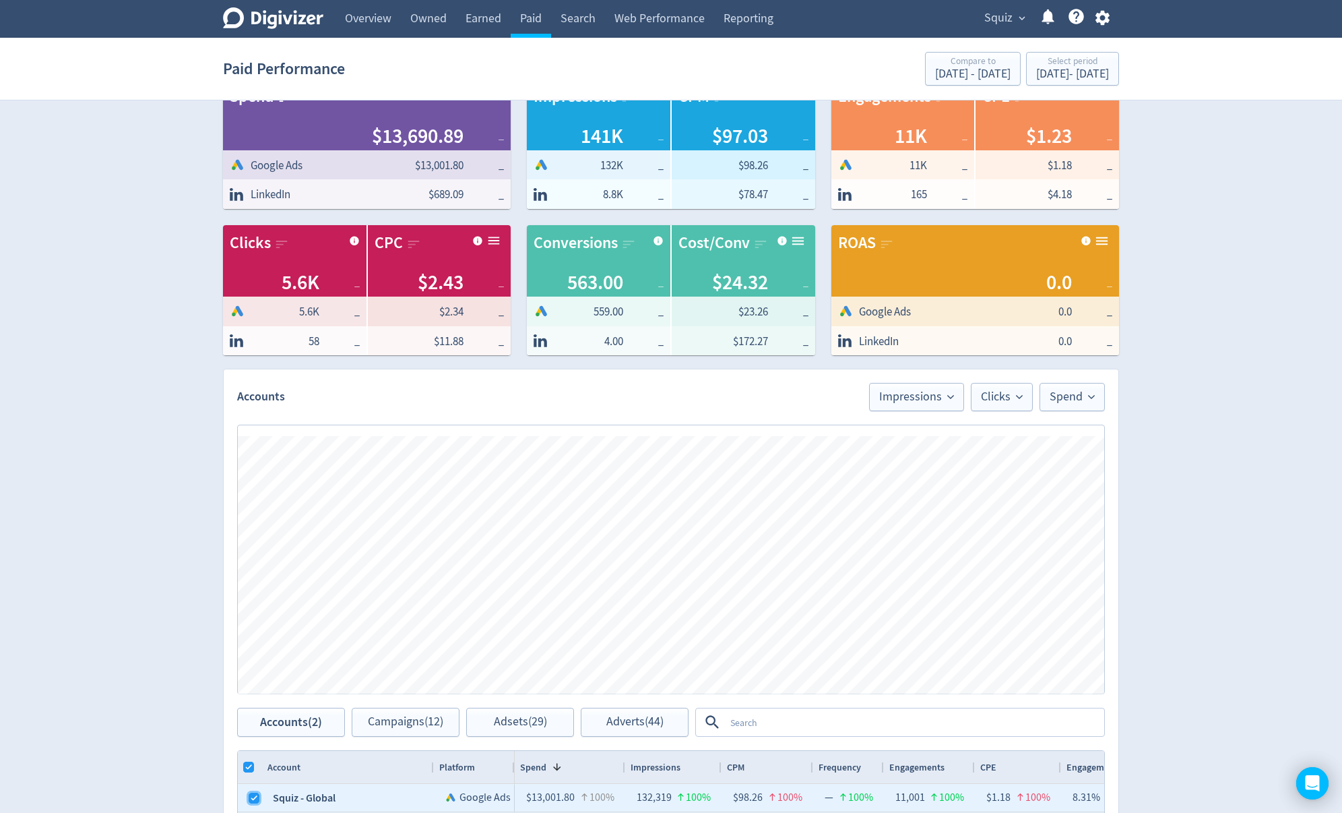
scroll to position [30, 0]
